Goal: Task Accomplishment & Management: Use online tool/utility

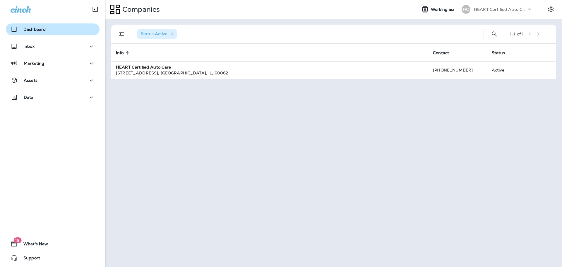
click at [42, 28] on p "Dashboard" at bounding box center [34, 29] width 22 height 5
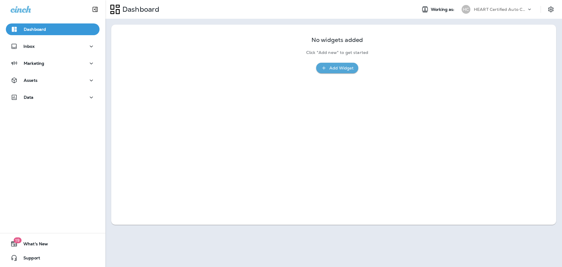
click at [335, 66] on div "Add Widget" at bounding box center [341, 67] width 24 height 7
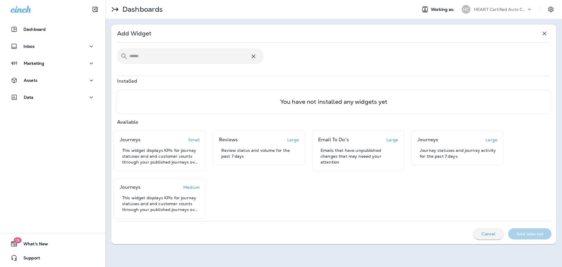
click at [165, 56] on input "text" at bounding box center [189, 56] width 121 height 16
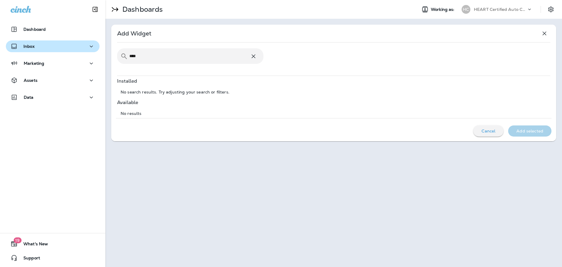
type input "****"
click at [52, 49] on div "Inbox" at bounding box center [53, 46] width 84 height 7
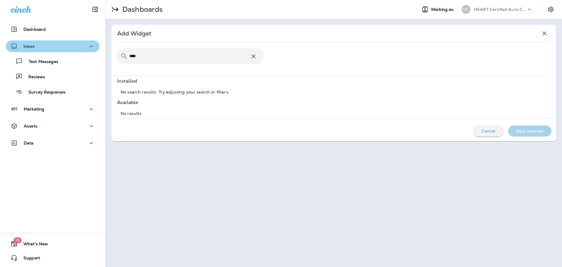
click at [52, 49] on div "Inbox" at bounding box center [53, 46] width 84 height 7
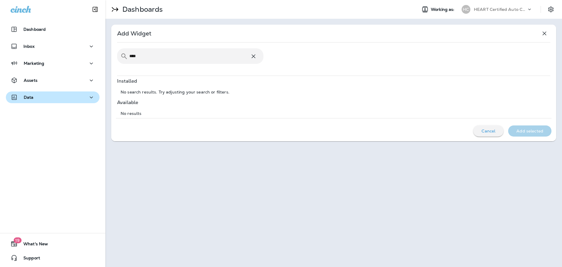
click at [45, 102] on button "Data" at bounding box center [53, 97] width 94 height 12
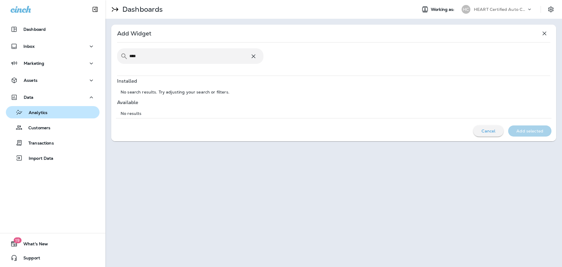
click at [47, 116] on div "Analytics" at bounding box center [27, 112] width 39 height 9
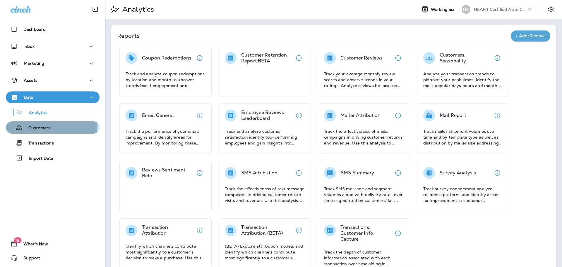
click at [49, 126] on p "Customers" at bounding box center [37, 128] width 28 height 6
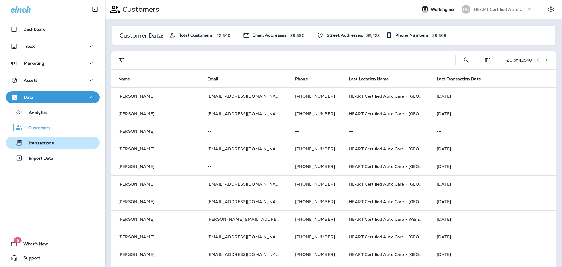
click at [49, 144] on p "Transactions" at bounding box center [38, 144] width 31 height 6
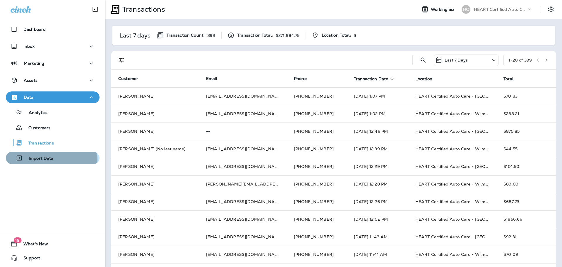
click at [49, 159] on p "Import Data" at bounding box center [38, 159] width 31 height 6
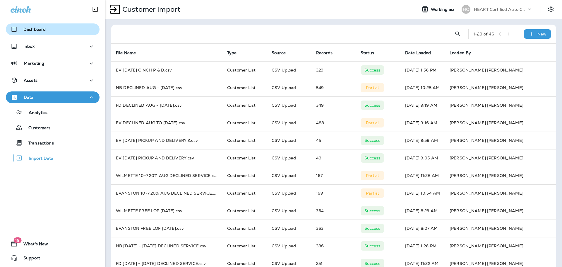
click at [48, 33] on button "Dashboard" at bounding box center [53, 29] width 94 height 12
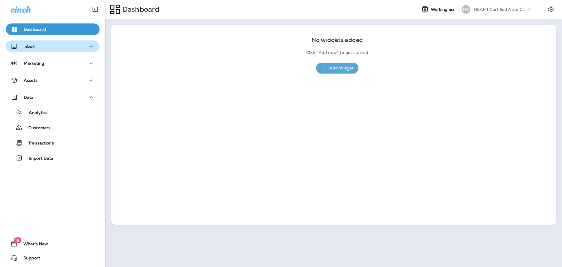
click at [47, 44] on div "Inbox" at bounding box center [53, 46] width 84 height 7
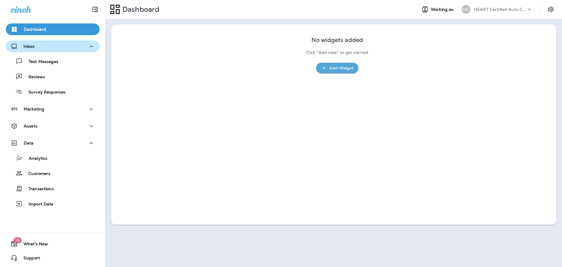
click at [48, 47] on div "Inbox" at bounding box center [53, 46] width 84 height 7
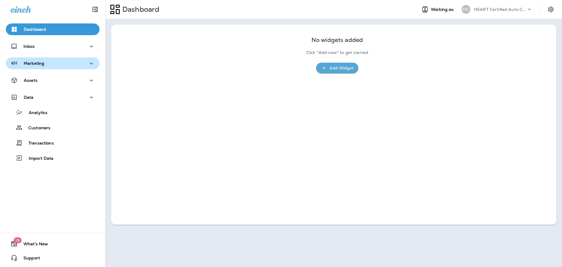
click at [50, 62] on div "Marketing" at bounding box center [53, 63] width 84 height 7
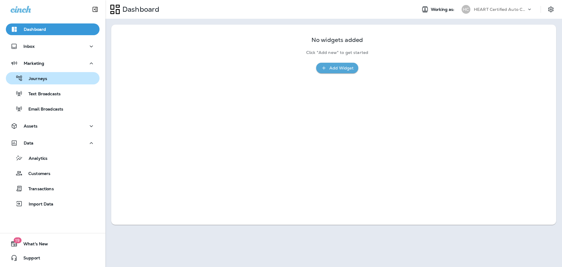
click at [45, 80] on p "Journeys" at bounding box center [35, 79] width 24 height 6
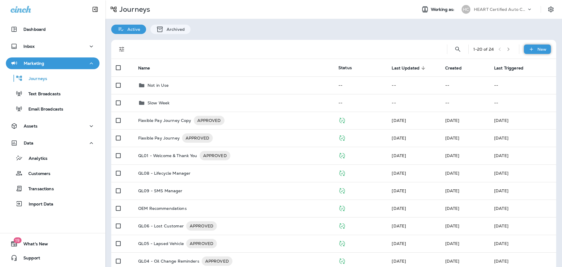
click at [537, 47] on p "New" at bounding box center [541, 49] width 9 height 5
click at [530, 62] on p "New Journey" at bounding box center [527, 63] width 29 height 5
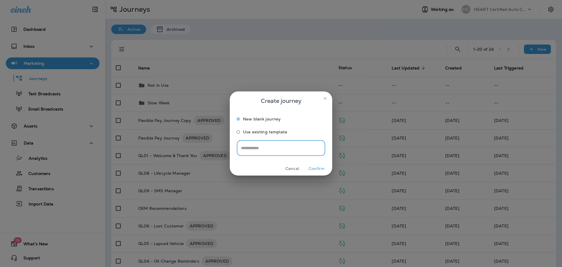
drag, startPoint x: 292, startPoint y: 168, endPoint x: 286, endPoint y: 168, distance: 5.6
click at [292, 168] on button "Cancel" at bounding box center [292, 168] width 22 height 9
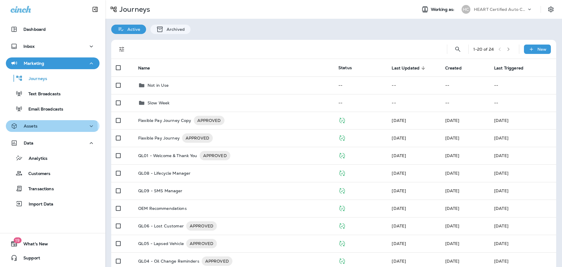
click at [49, 129] on div "Assets" at bounding box center [53, 125] width 84 height 7
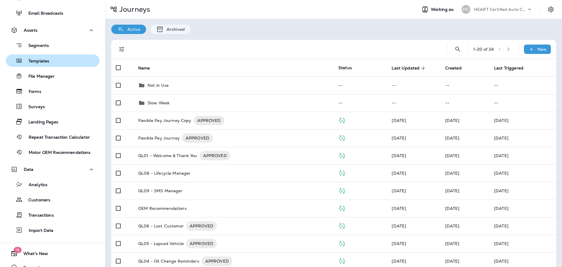
scroll to position [105, 0]
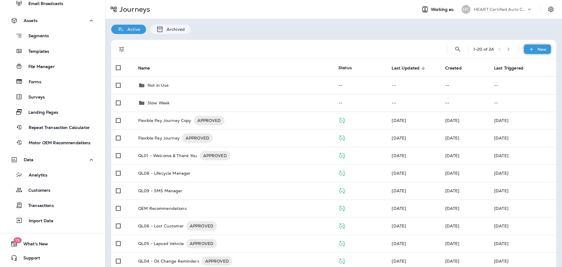
click at [531, 49] on div "New" at bounding box center [537, 48] width 27 height 9
click at [520, 65] on p "New Journey" at bounding box center [527, 63] width 29 height 5
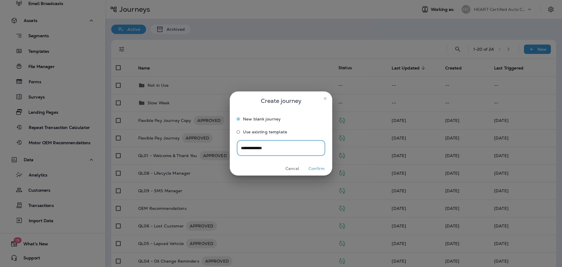
type input "**********"
click at [319, 169] on button "Confirm" at bounding box center [317, 168] width 22 height 9
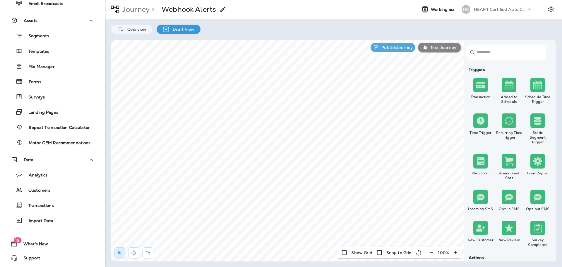
click at [513, 54] on input "text" at bounding box center [508, 52] width 63 height 16
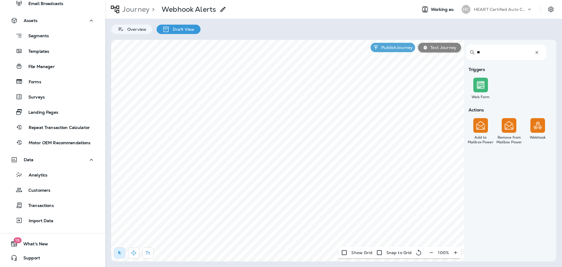
type input "**"
